Goal: Information Seeking & Learning: Learn about a topic

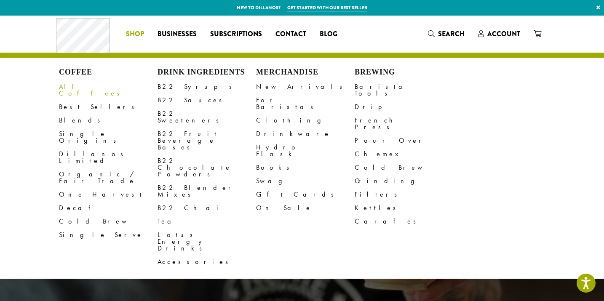
click at [70, 83] on link "All Coffees" at bounding box center [108, 90] width 99 height 20
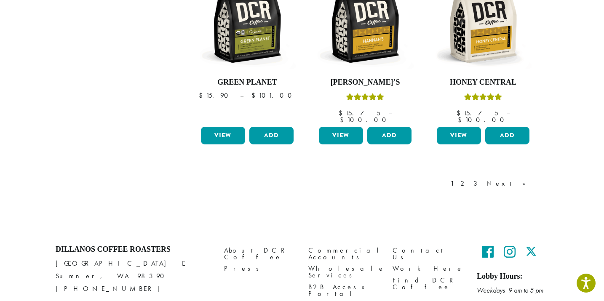
scroll to position [777, 0]
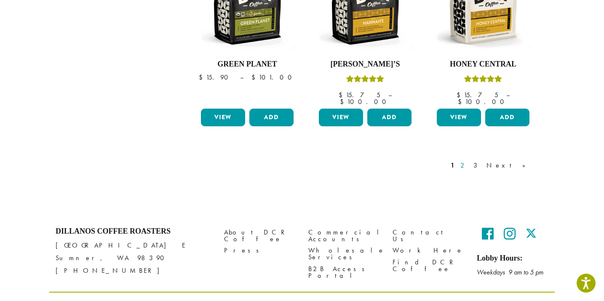
click at [469, 161] on link "2" at bounding box center [464, 166] width 11 height 10
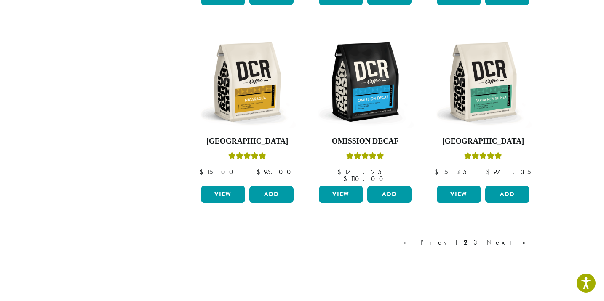
scroll to position [777, 0]
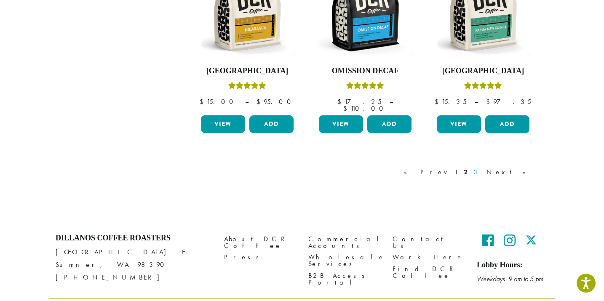
click at [482, 167] on link "3" at bounding box center [477, 172] width 11 height 10
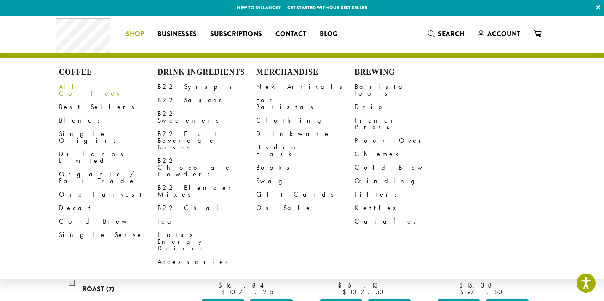
click at [77, 85] on link "All Coffees" at bounding box center [108, 90] width 99 height 20
